Goal: Transaction & Acquisition: Book appointment/travel/reservation

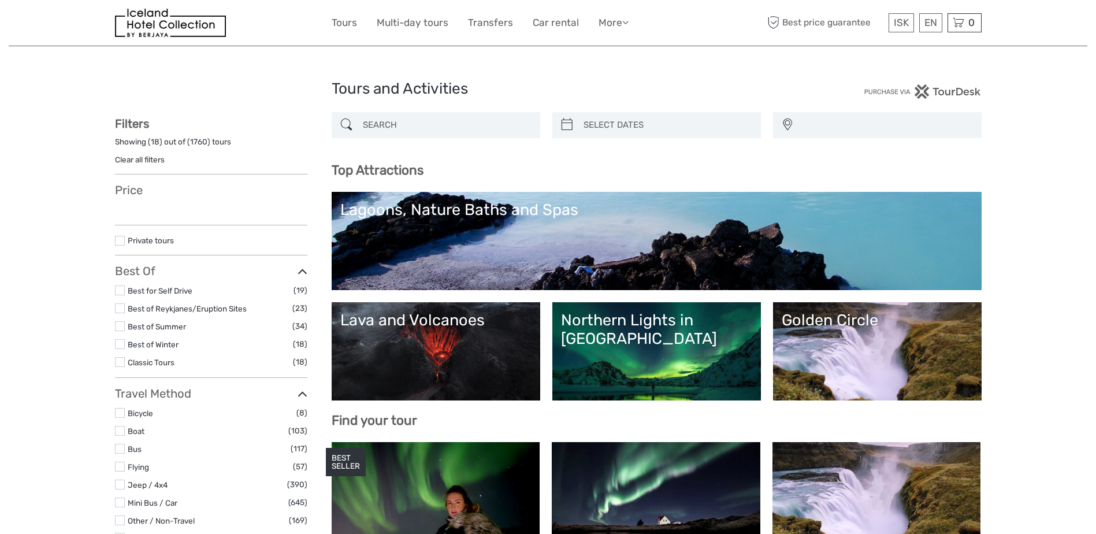
select select
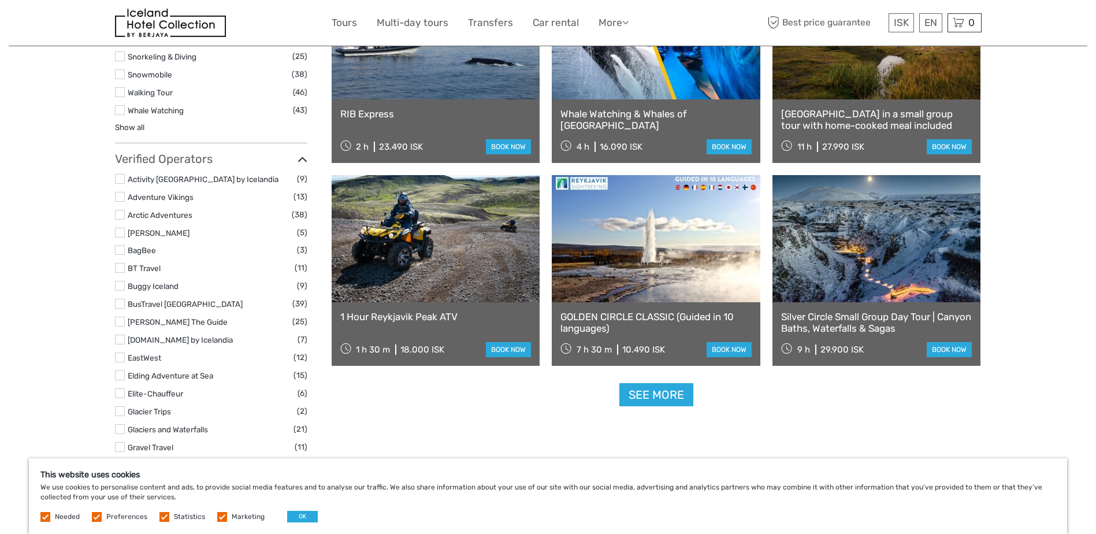
scroll to position [1286, 0]
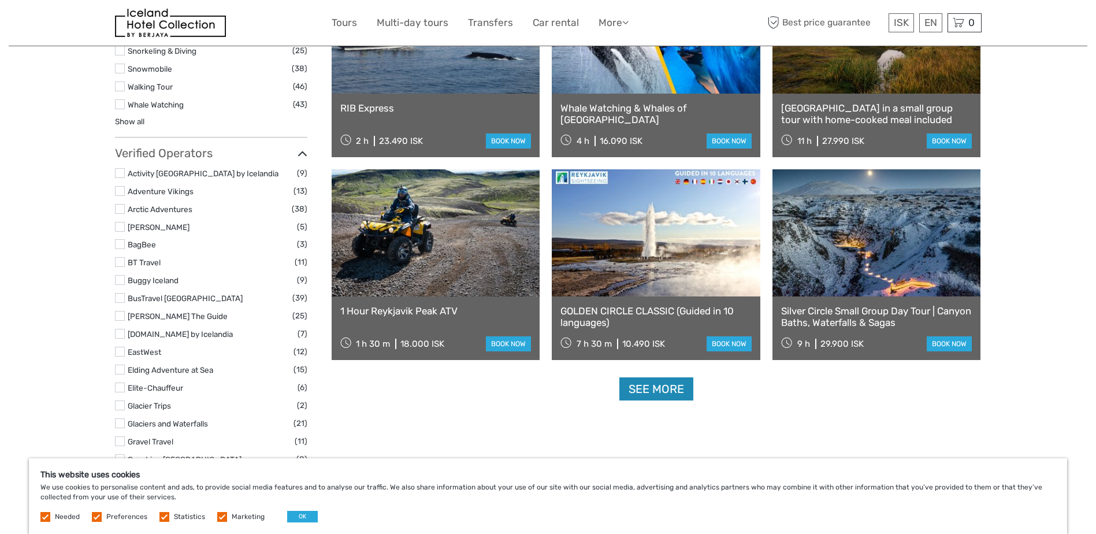
click at [653, 388] on link "See more" at bounding box center [656, 389] width 74 height 24
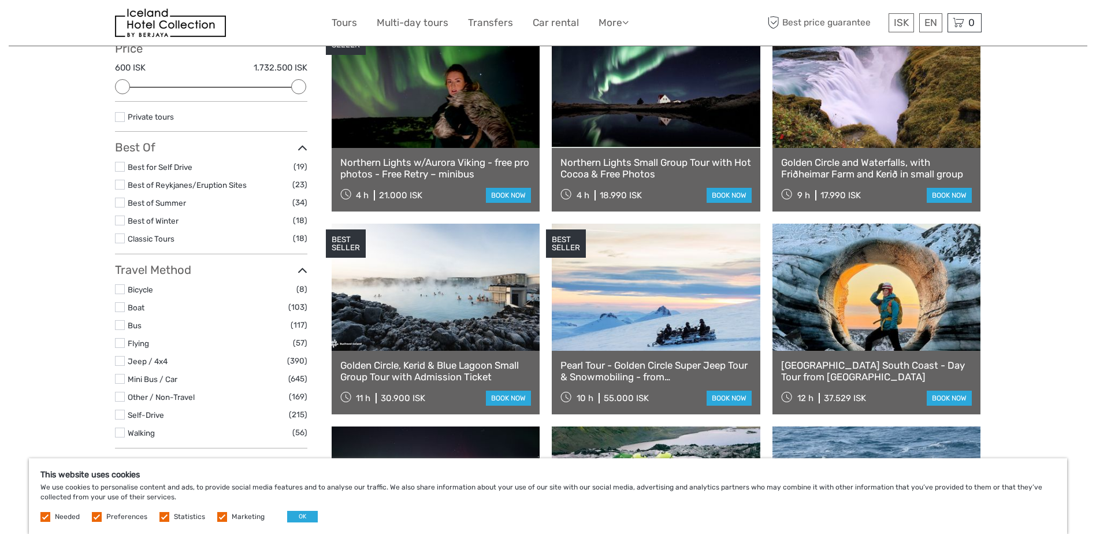
scroll to position [0, 0]
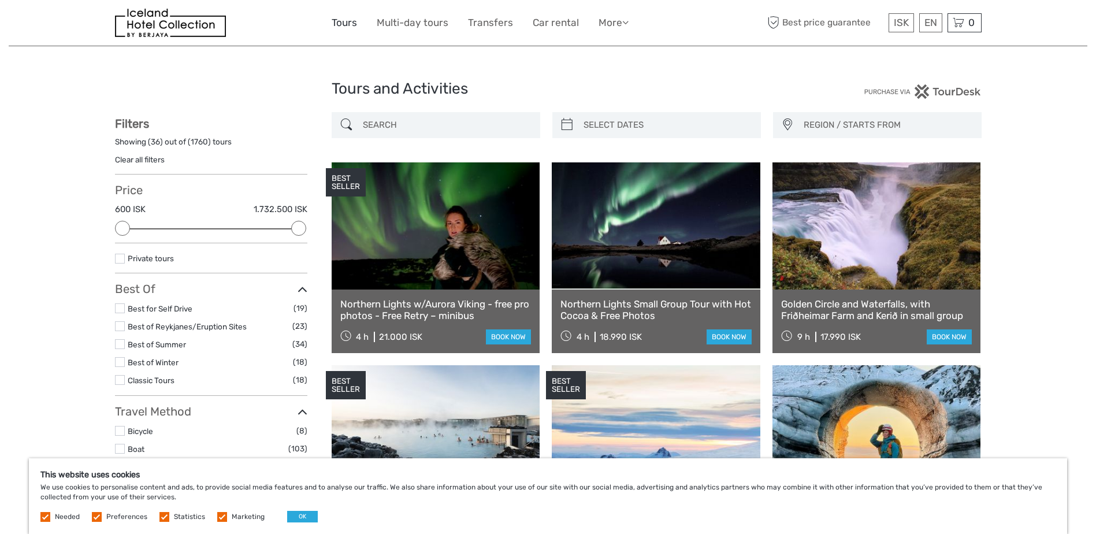
click at [338, 22] on link "Tours" at bounding box center [343, 22] width 25 height 17
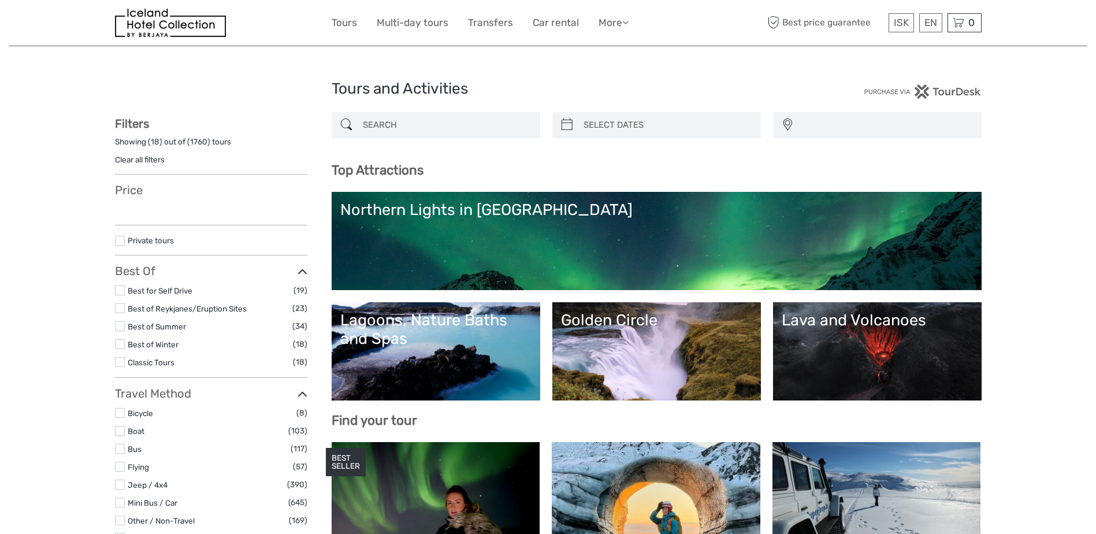
select select
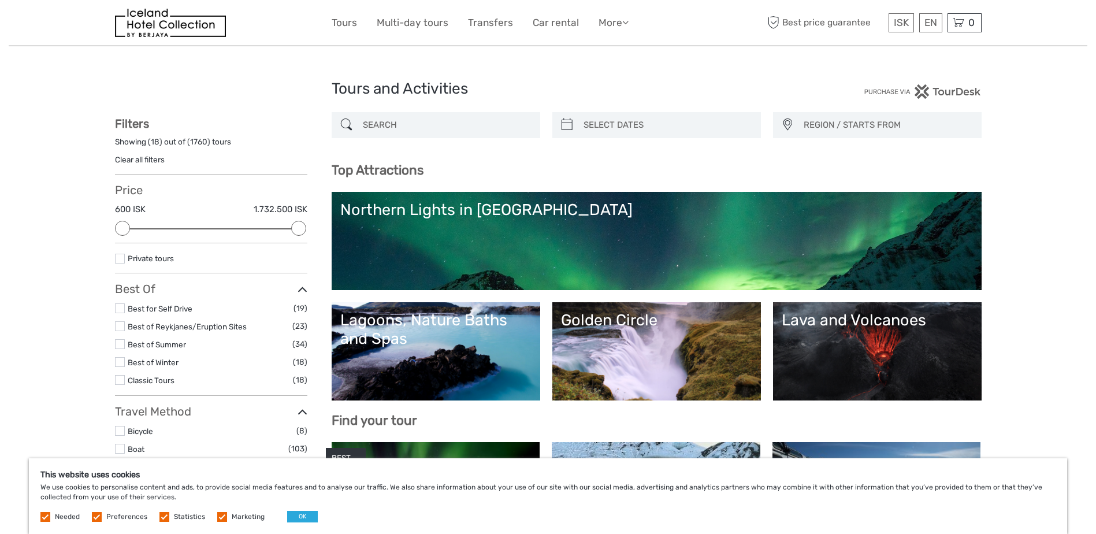
click at [449, 334] on div "Lagoons, Nature Baths and Spas" at bounding box center [435, 330] width 191 height 38
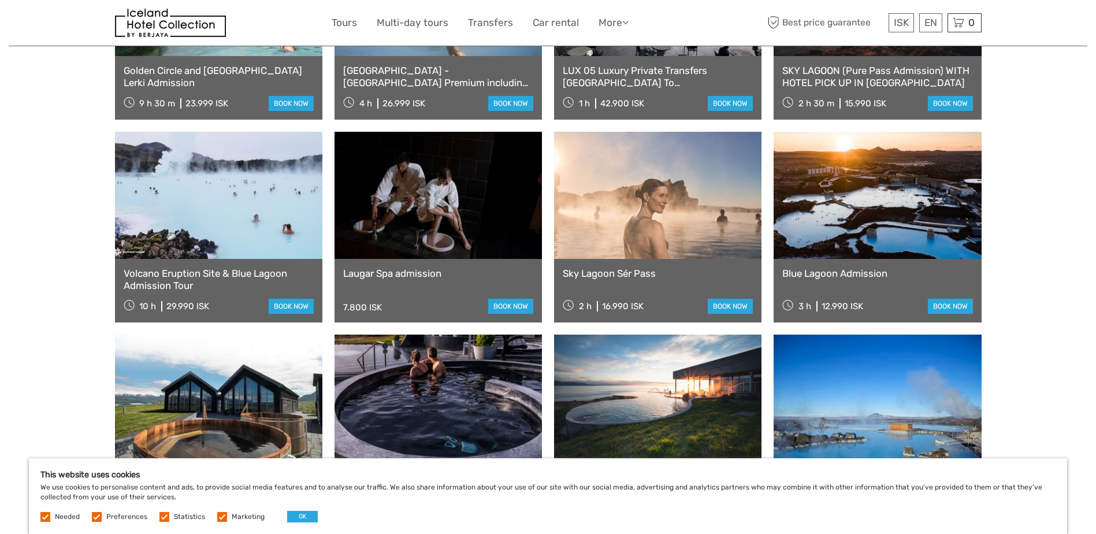
scroll to position [813, 0]
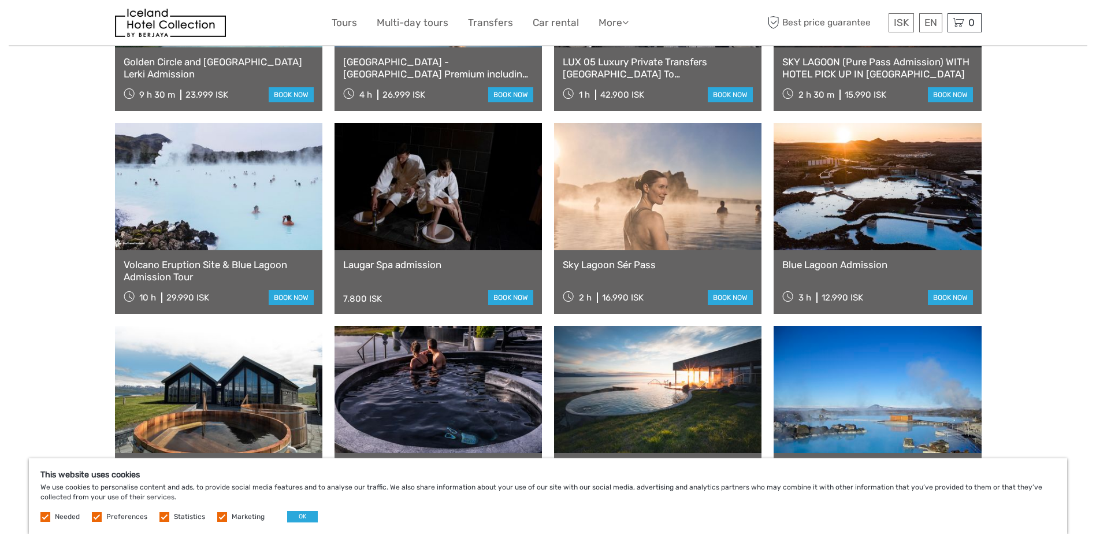
click at [638, 247] on link at bounding box center [657, 186] width 207 height 127
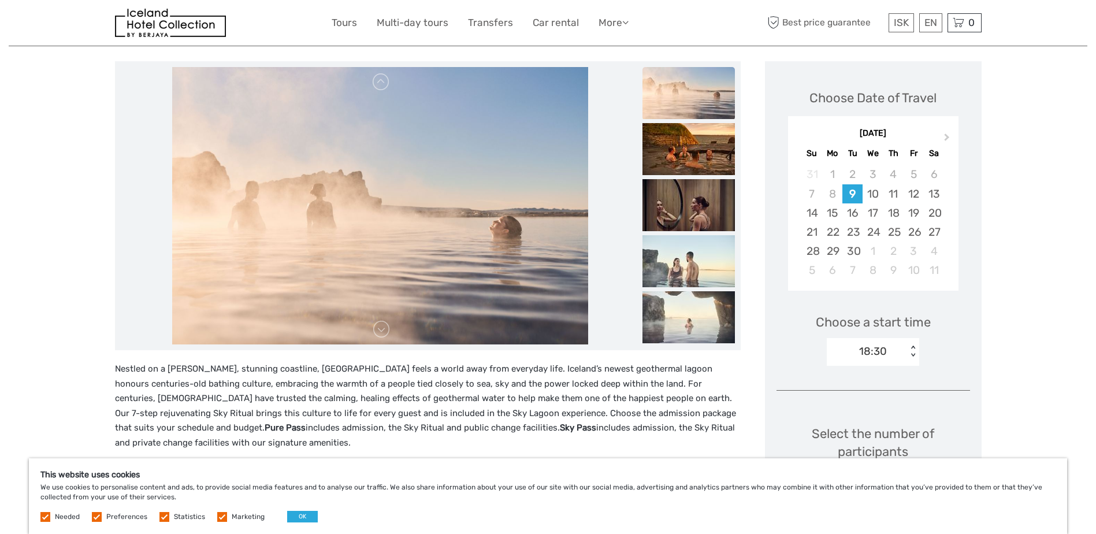
scroll to position [132, 0]
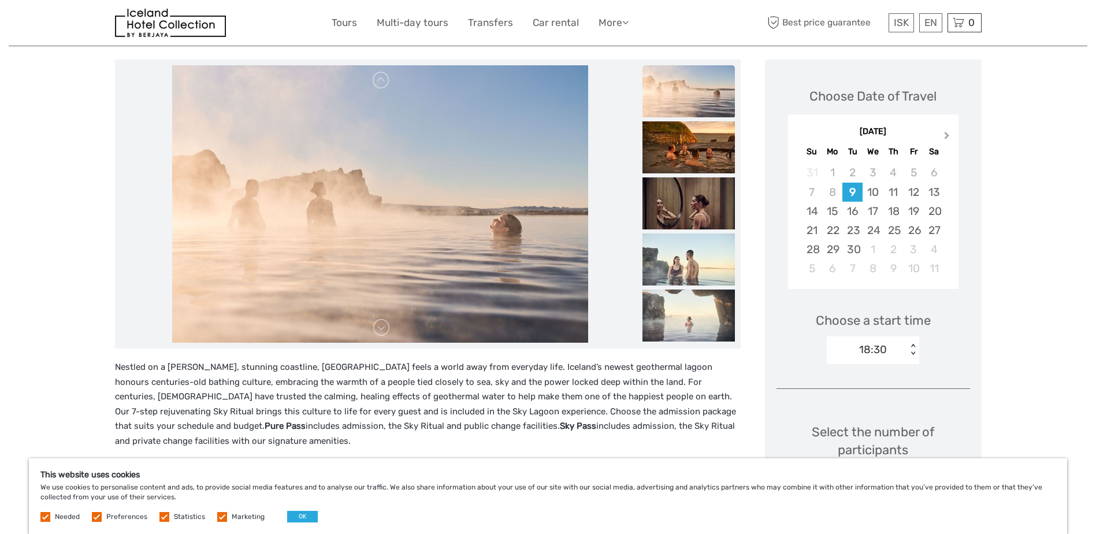
click at [947, 135] on span "Next Month" at bounding box center [947, 137] width 0 height 17
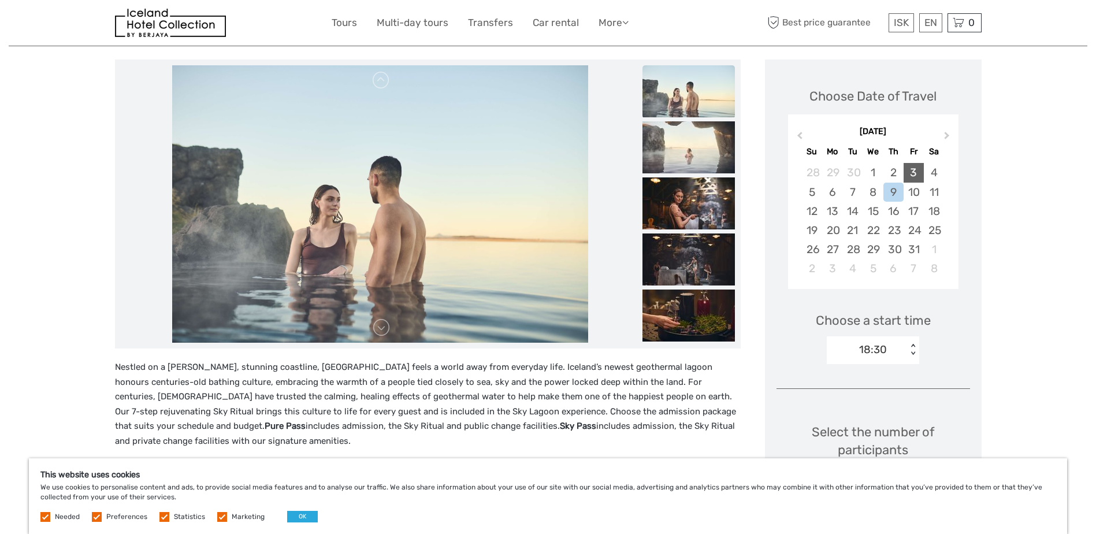
click at [910, 173] on div "3" at bounding box center [913, 172] width 20 height 19
click at [935, 170] on div "4" at bounding box center [933, 172] width 20 height 19
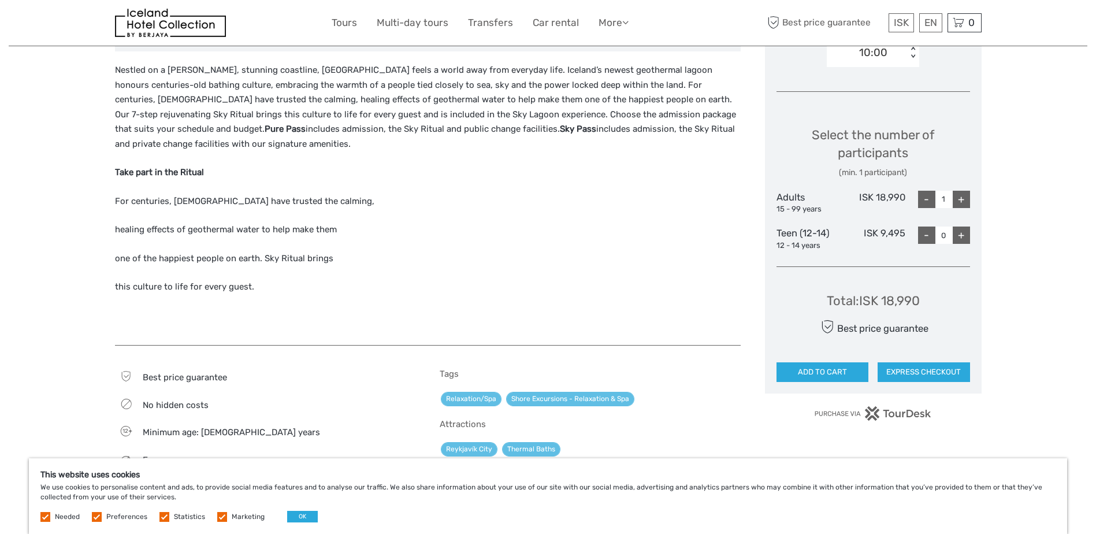
scroll to position [423, 0]
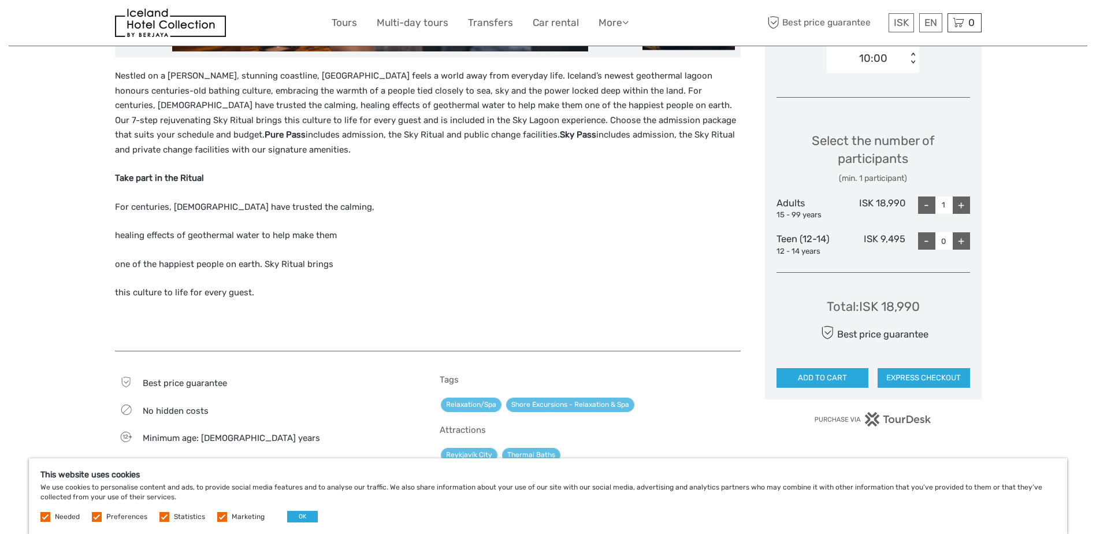
click at [963, 203] on div "+" at bounding box center [960, 204] width 17 height 17
type input "2"
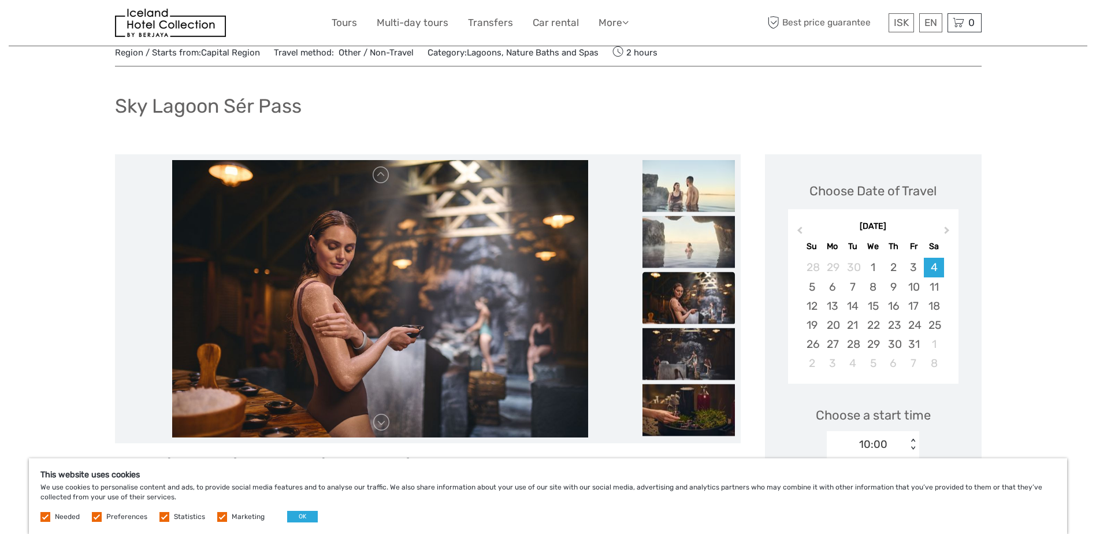
scroll to position [0, 0]
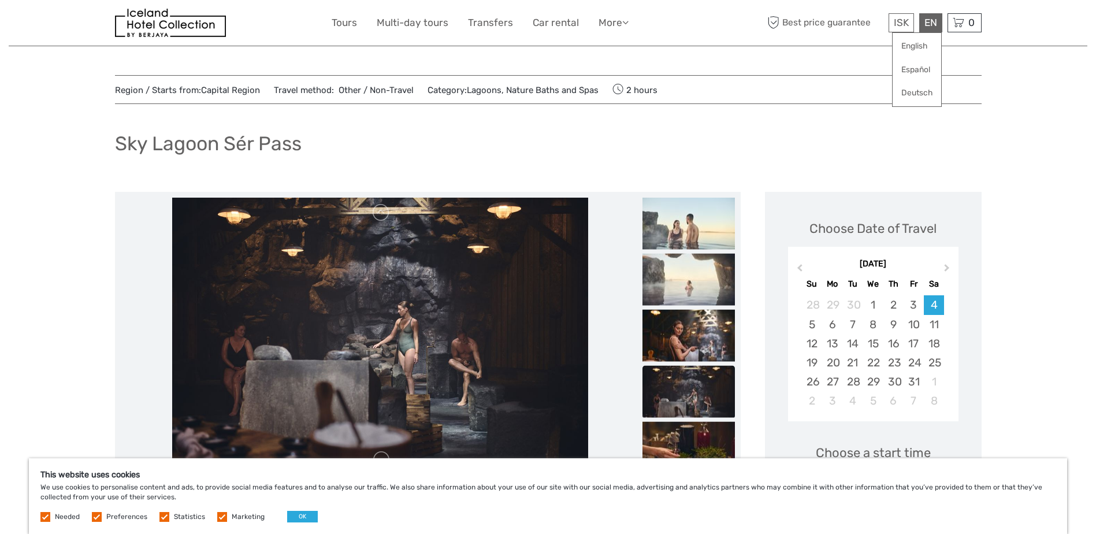
click at [929, 18] on div "EN English Español Deutsch" at bounding box center [930, 22] width 23 height 19
click at [925, 44] on link "English" at bounding box center [916, 46] width 49 height 21
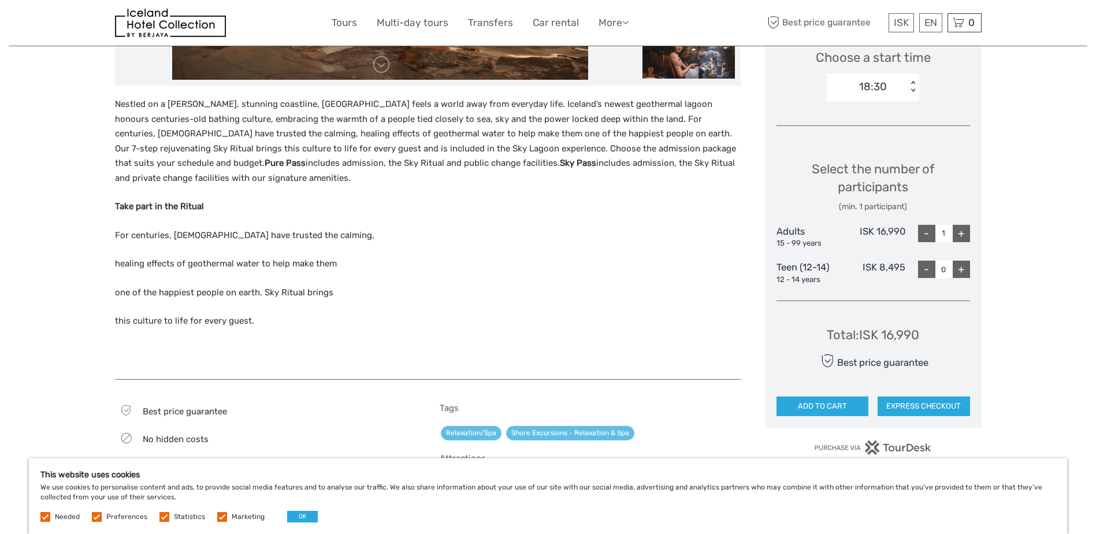
scroll to position [393, 0]
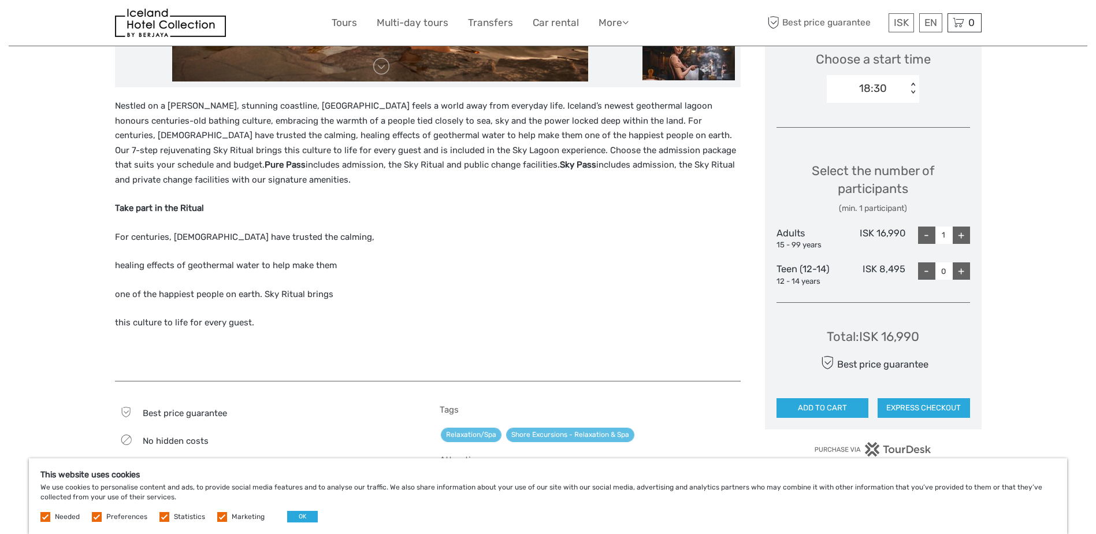
click at [957, 234] on div "+" at bounding box center [960, 234] width 17 height 17
type input "2"
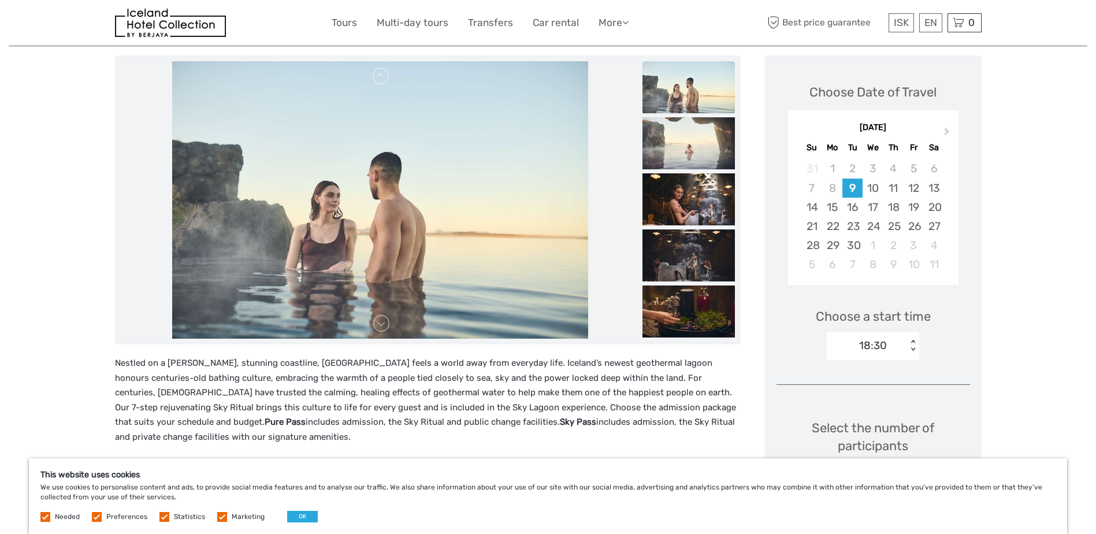
scroll to position [134, 0]
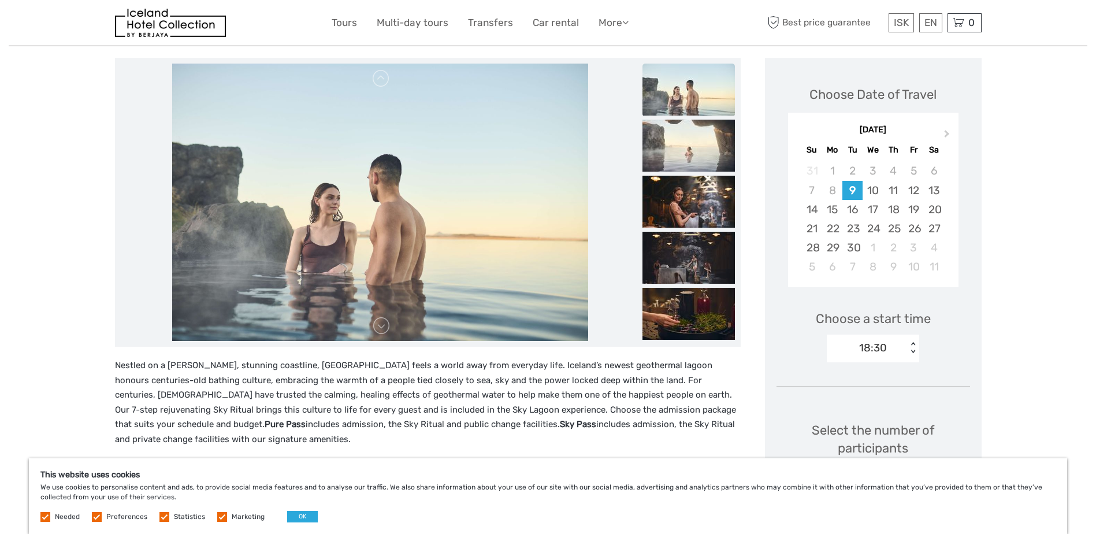
click at [572, 217] on img at bounding box center [380, 202] width 416 height 277
click at [706, 145] on img at bounding box center [688, 146] width 92 height 52
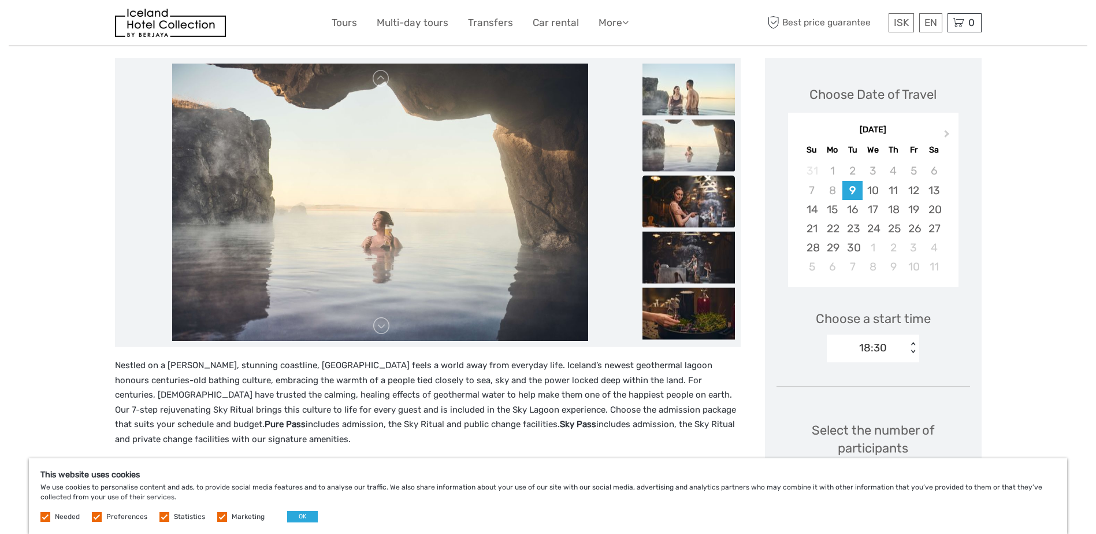
click at [697, 203] on img at bounding box center [688, 202] width 92 height 52
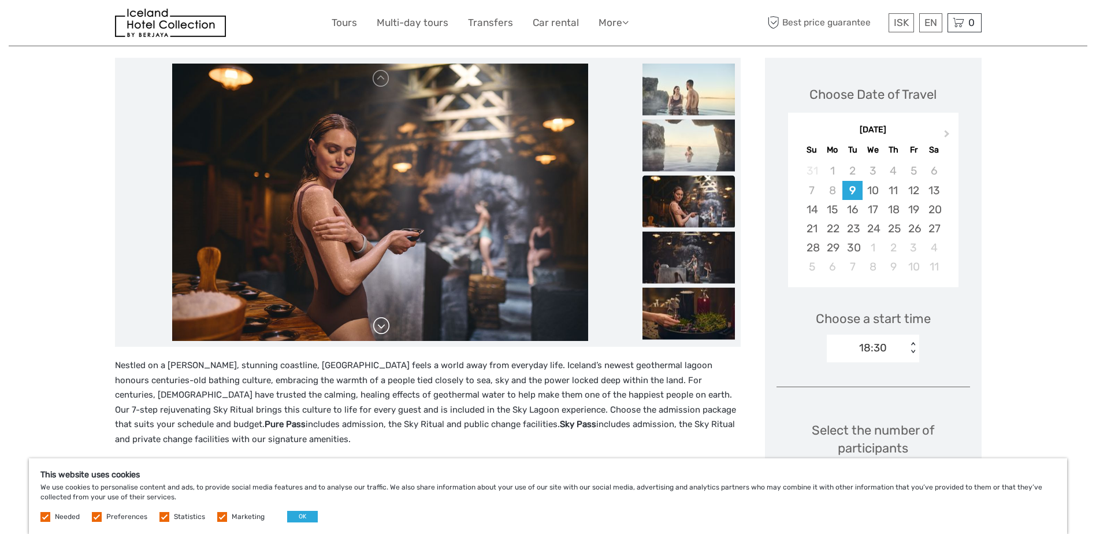
click at [380, 335] on link at bounding box center [381, 325] width 18 height 18
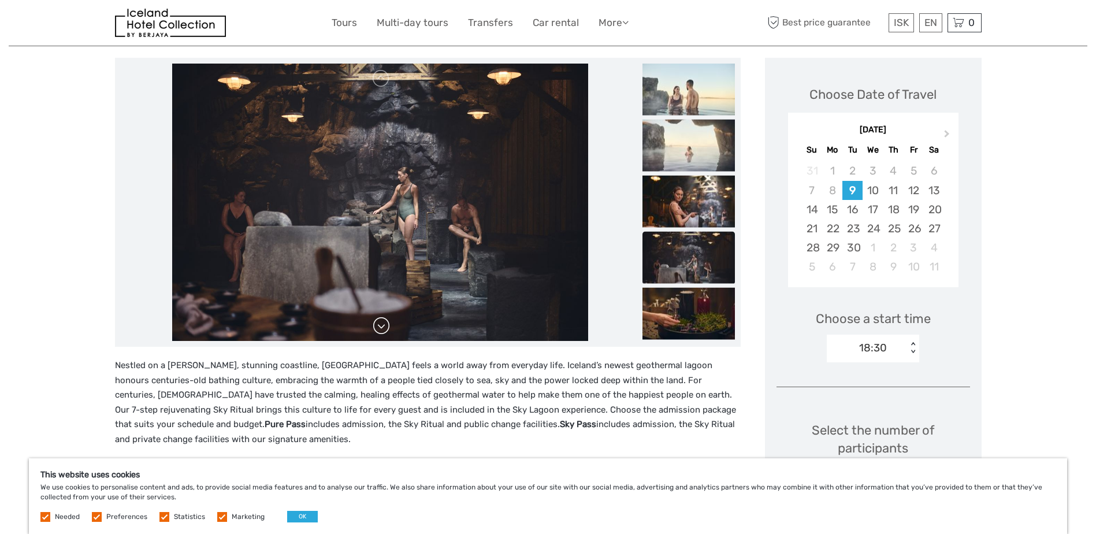
click at [380, 335] on link at bounding box center [381, 325] width 18 height 18
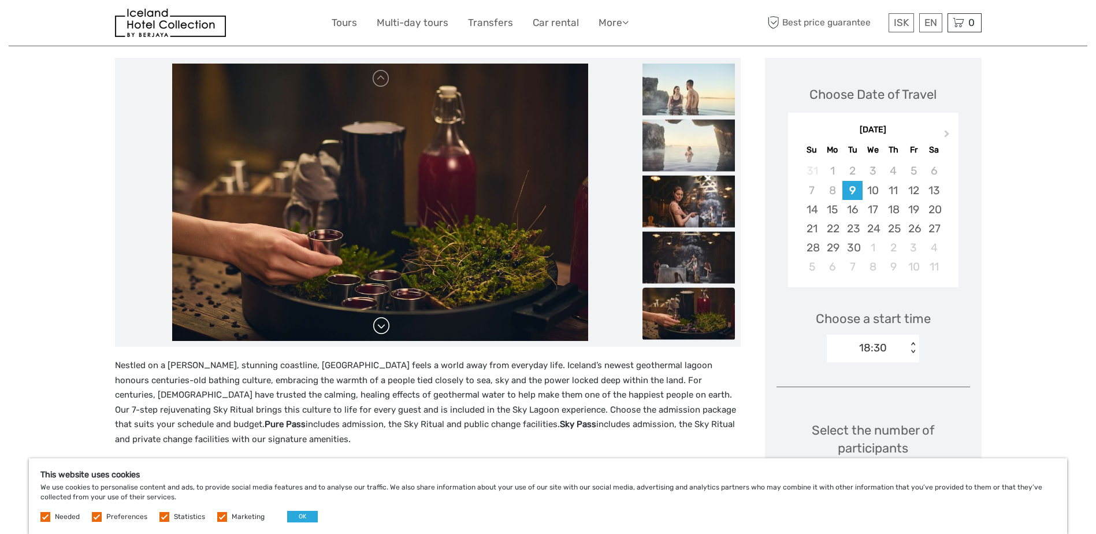
click at [380, 335] on link at bounding box center [381, 325] width 18 height 18
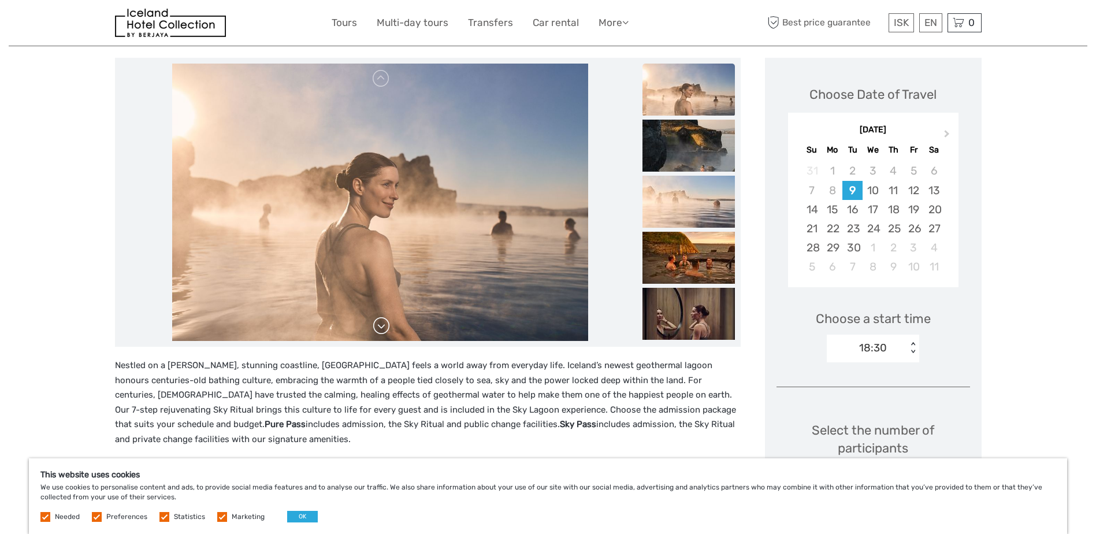
click at [380, 335] on link at bounding box center [381, 325] width 18 height 18
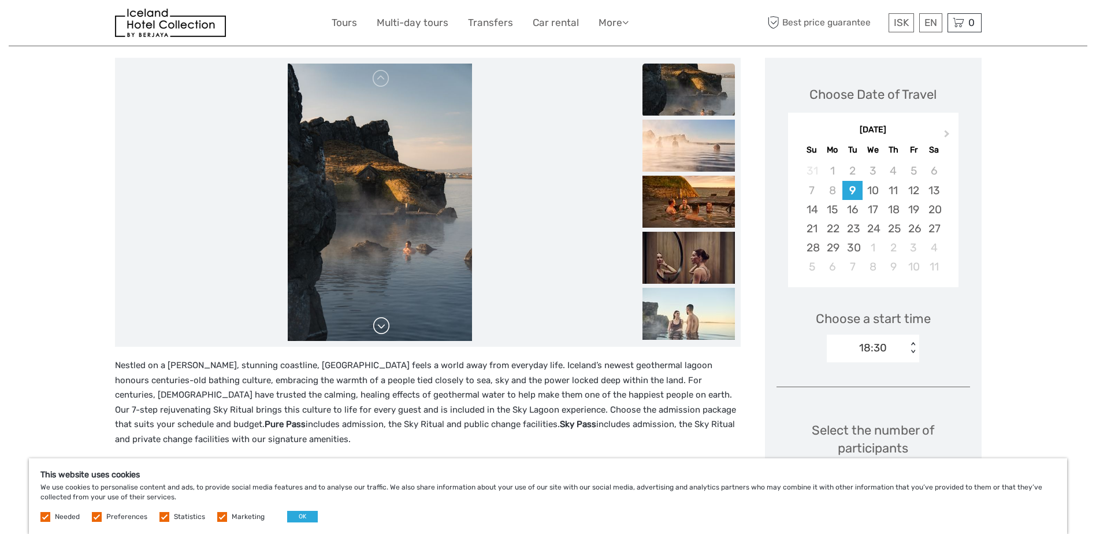
click at [380, 335] on link at bounding box center [381, 325] width 18 height 18
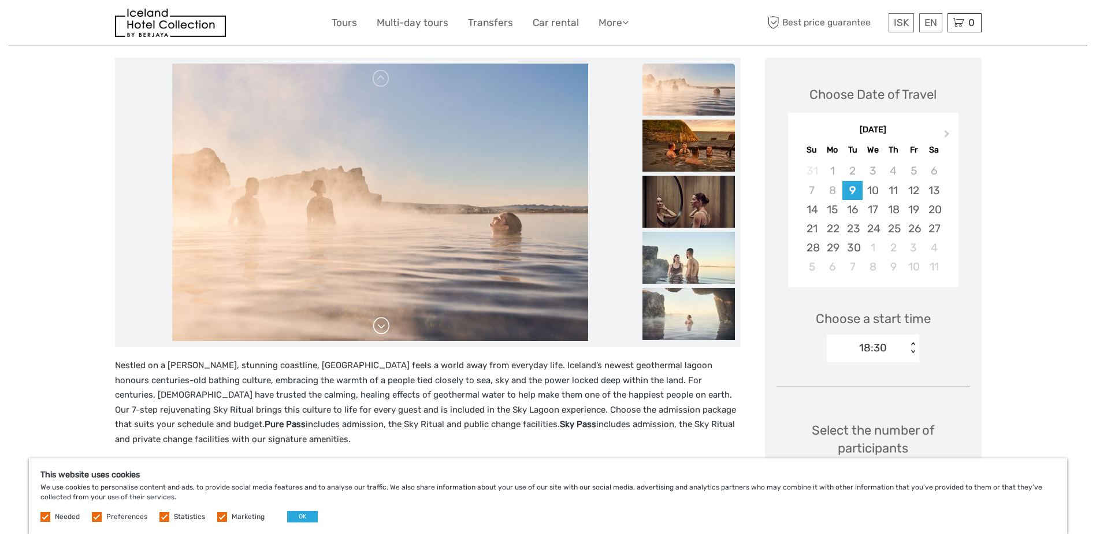
click at [380, 335] on link at bounding box center [381, 325] width 18 height 18
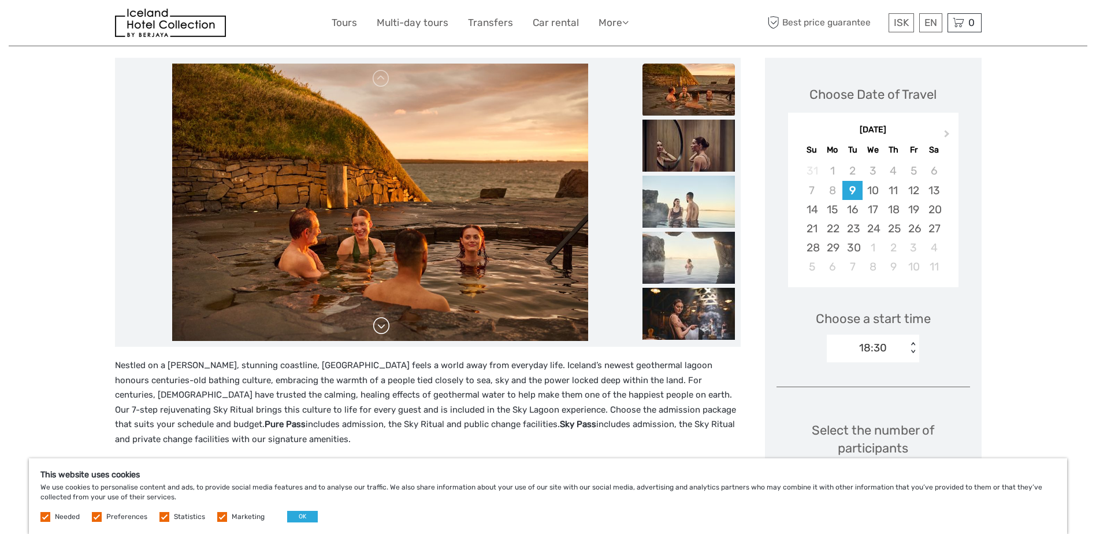
click at [380, 335] on link at bounding box center [381, 325] width 18 height 18
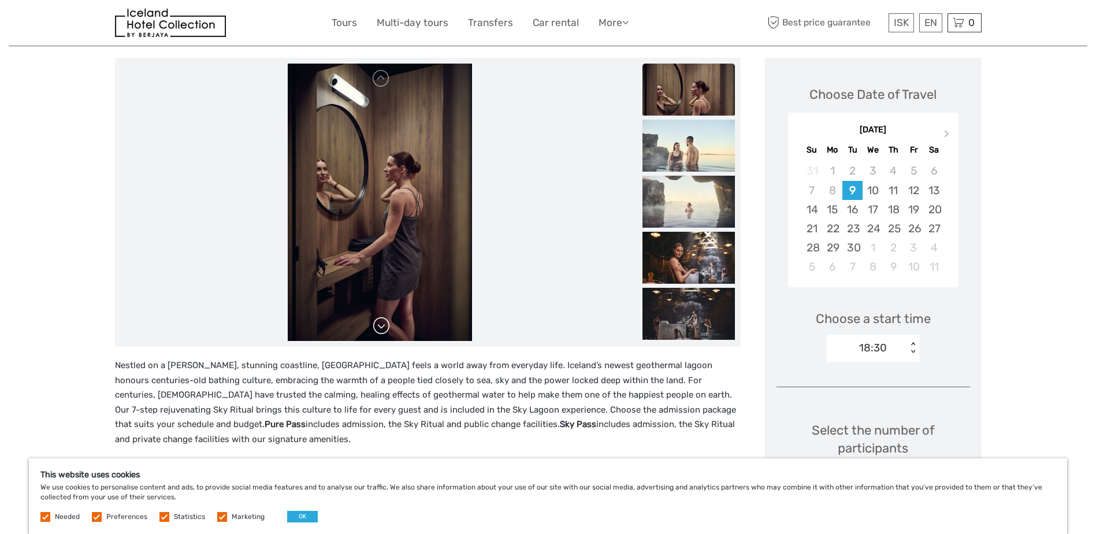
click at [380, 335] on link at bounding box center [381, 325] width 18 height 18
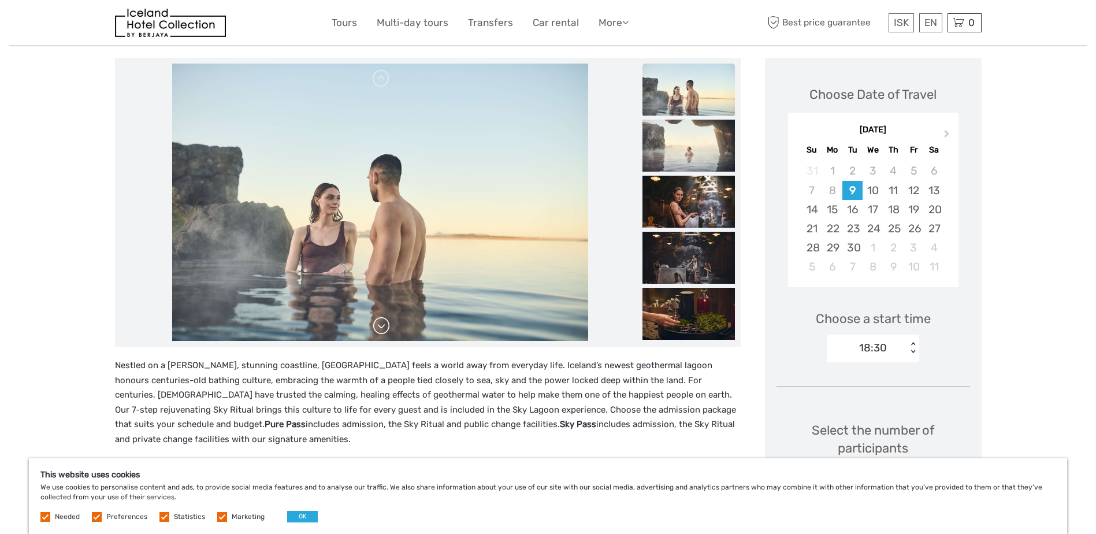
click at [380, 335] on link at bounding box center [381, 325] width 18 height 18
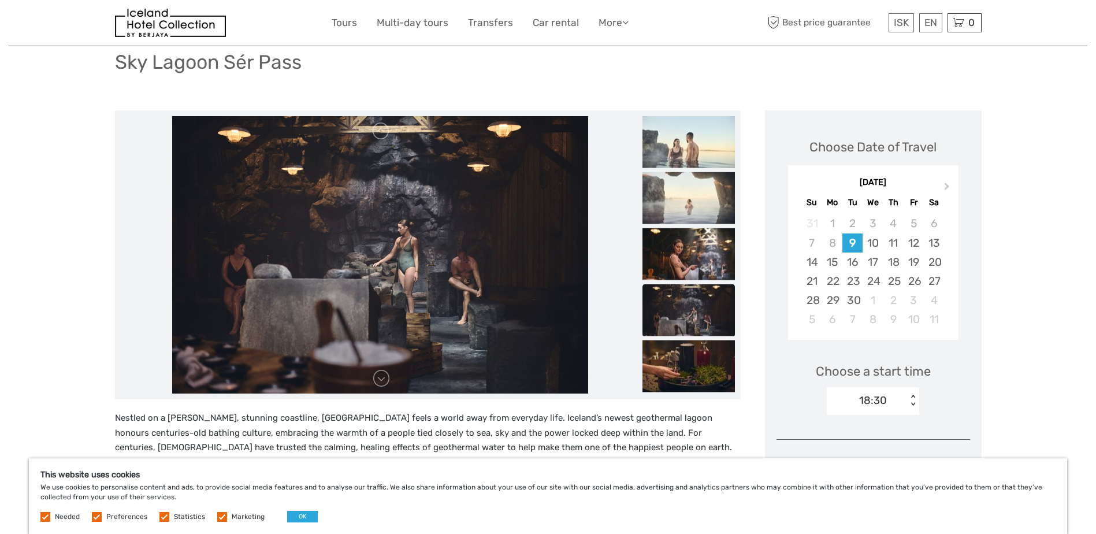
scroll to position [79, 0]
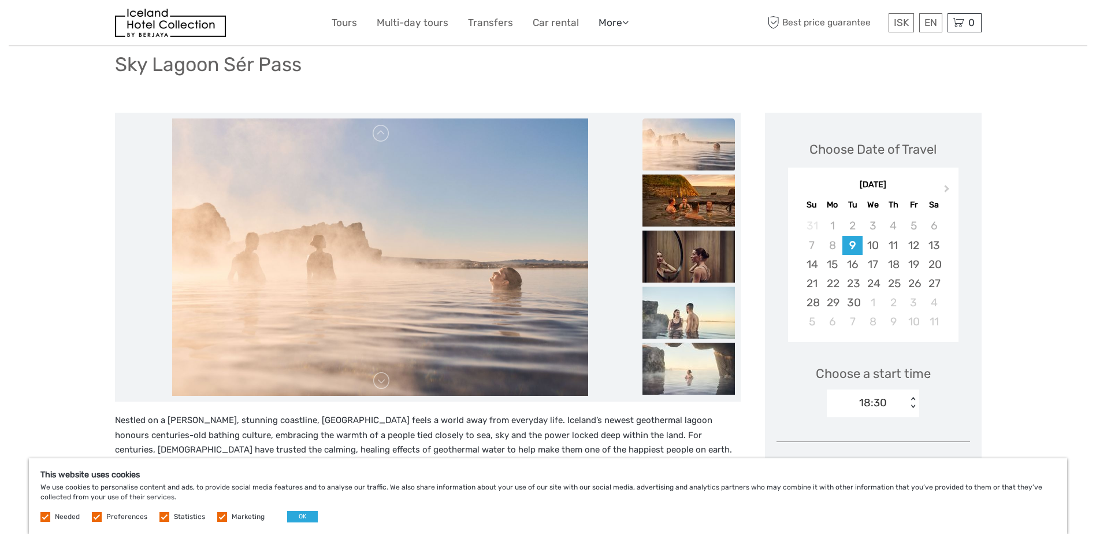
click at [617, 23] on link "More" at bounding box center [613, 22] width 30 height 17
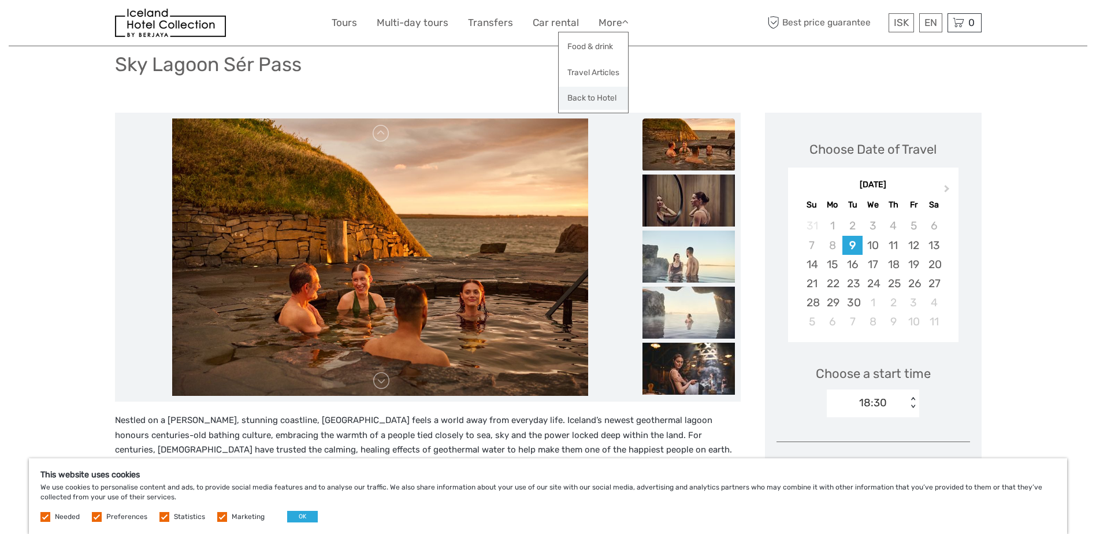
click at [615, 97] on link "Back to Hotel" at bounding box center [592, 98] width 69 height 23
click at [947, 189] on span "Next Month" at bounding box center [947, 190] width 0 height 17
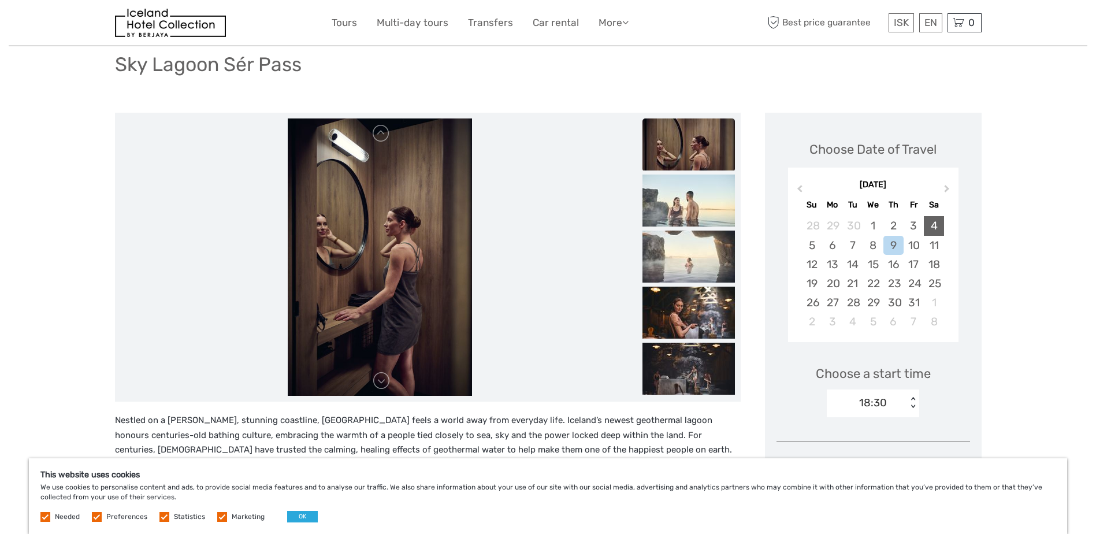
click at [937, 226] on div "4" at bounding box center [933, 225] width 20 height 19
